Goal: Information Seeking & Learning: Stay updated

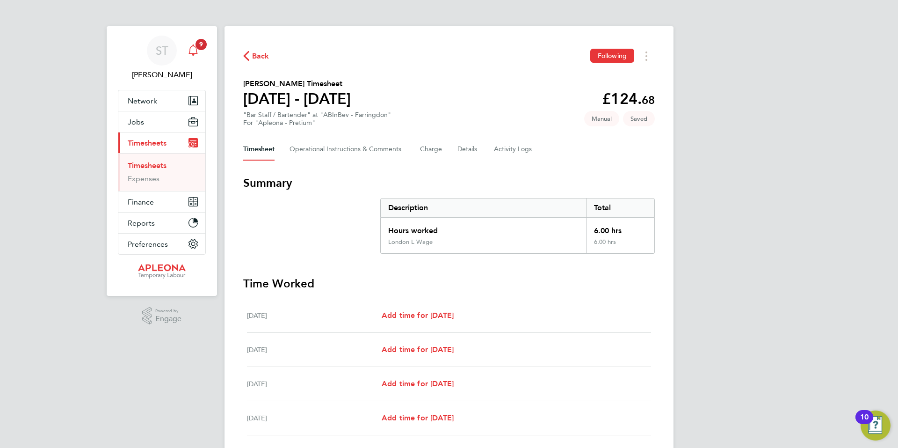
click at [192, 49] on icon "Main navigation" at bounding box center [193, 49] width 11 height 11
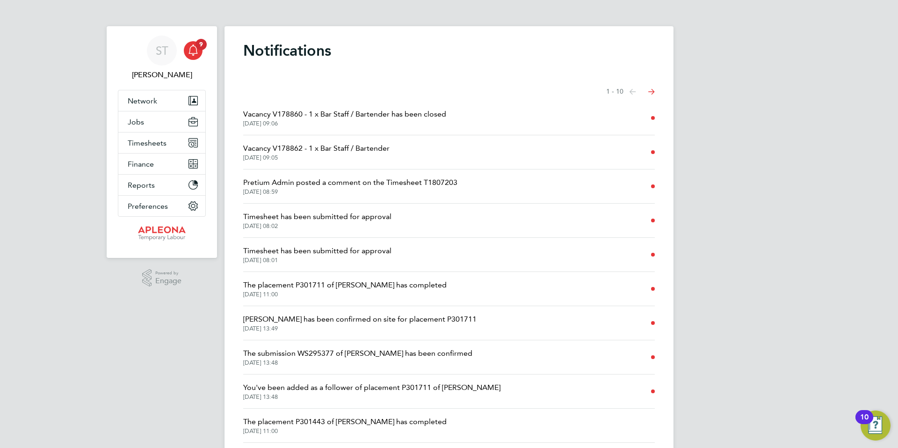
click at [488, 387] on span "You've been added as a follower of placement P301711 of [PERSON_NAME]" at bounding box center [371, 387] width 257 height 11
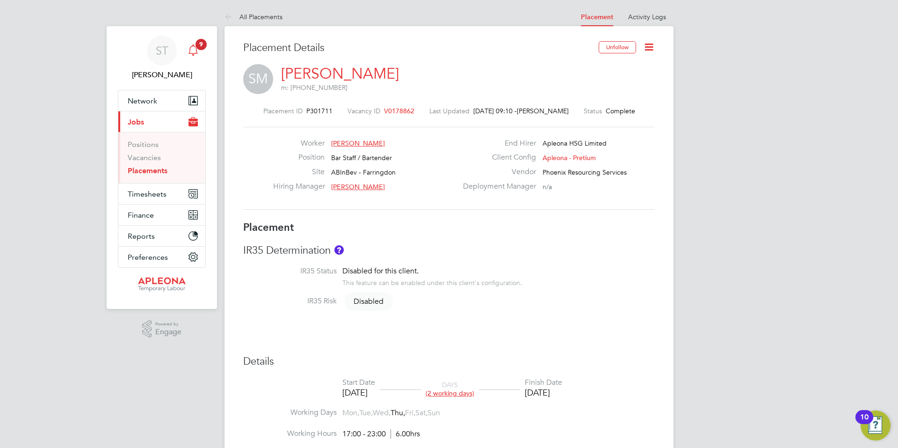
click at [195, 49] on icon "Main navigation" at bounding box center [193, 49] width 11 height 11
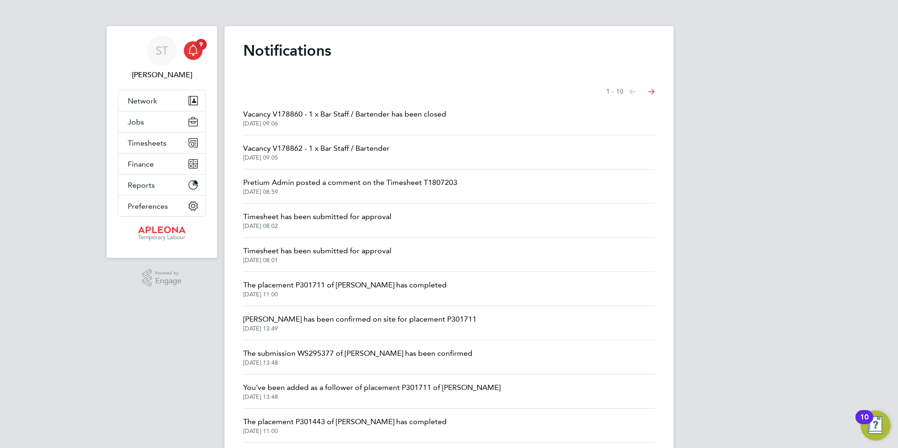
click at [352, 224] on span "[DATE] 08:02" at bounding box center [317, 225] width 148 height 7
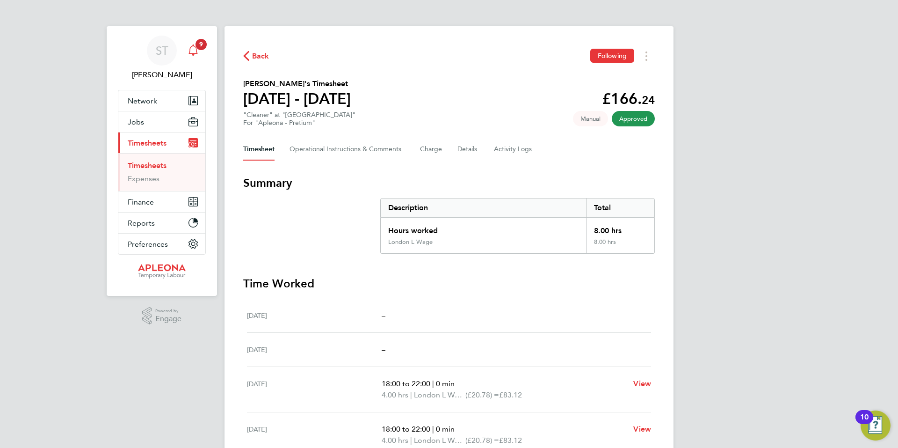
click at [193, 51] on icon "Main navigation" at bounding box center [193, 49] width 11 height 11
